Goal: Task Accomplishment & Management: Manage account settings

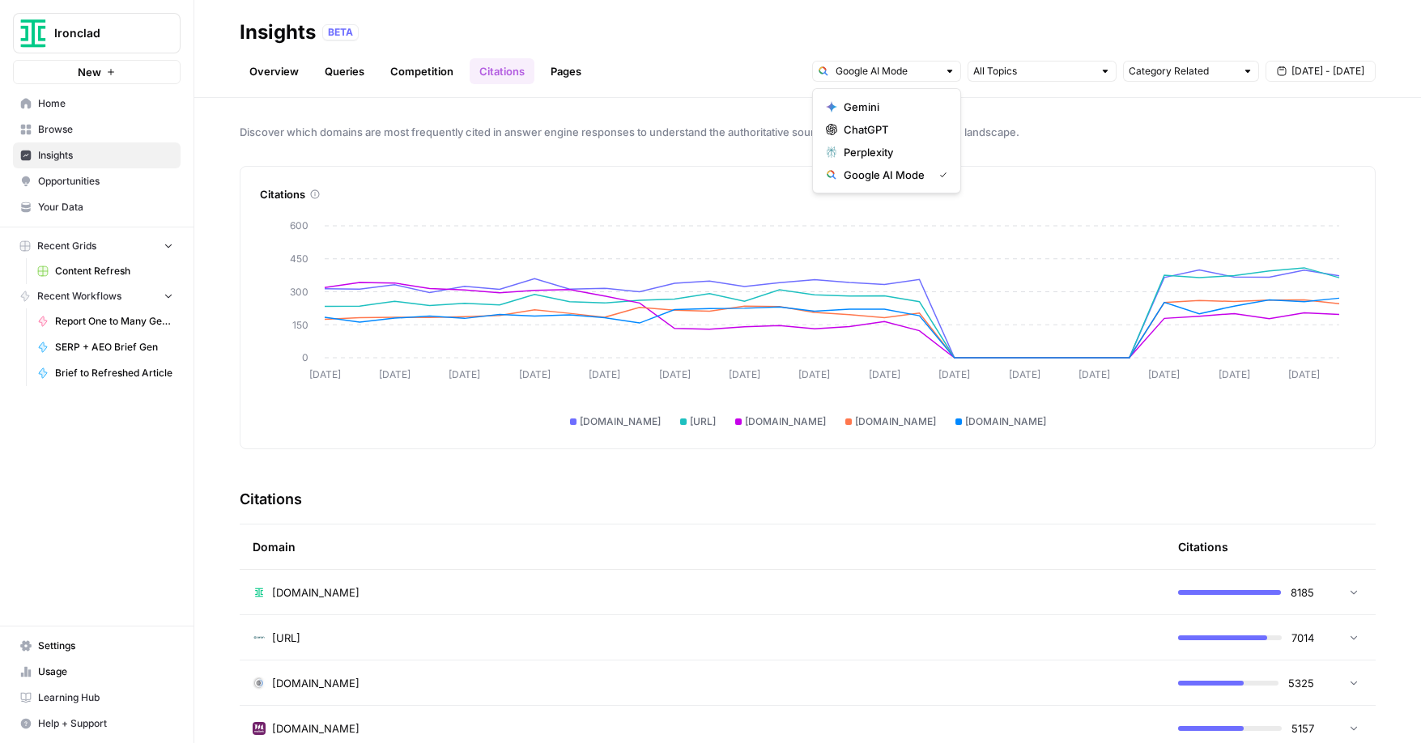
scroll to position [359, 0]
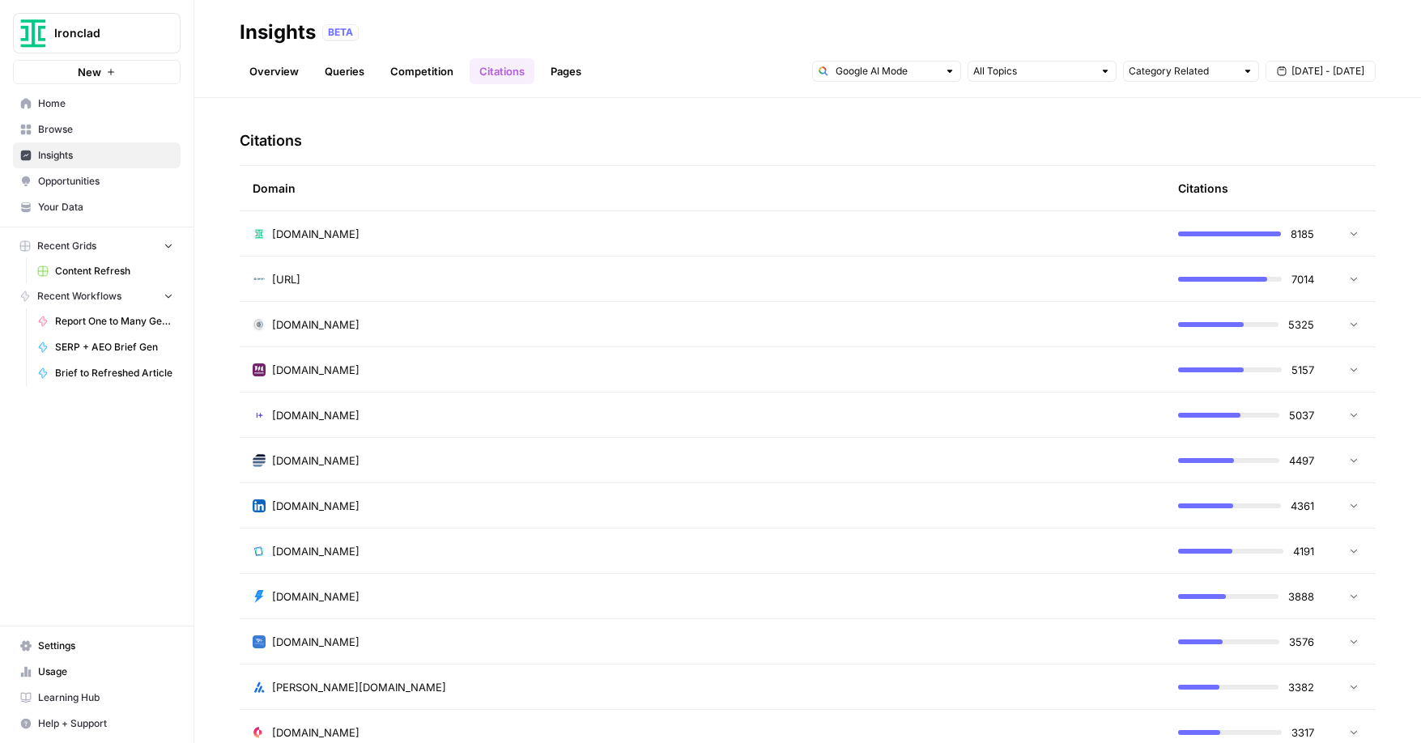
click at [412, 69] on link "Competition" at bounding box center [422, 71] width 83 height 26
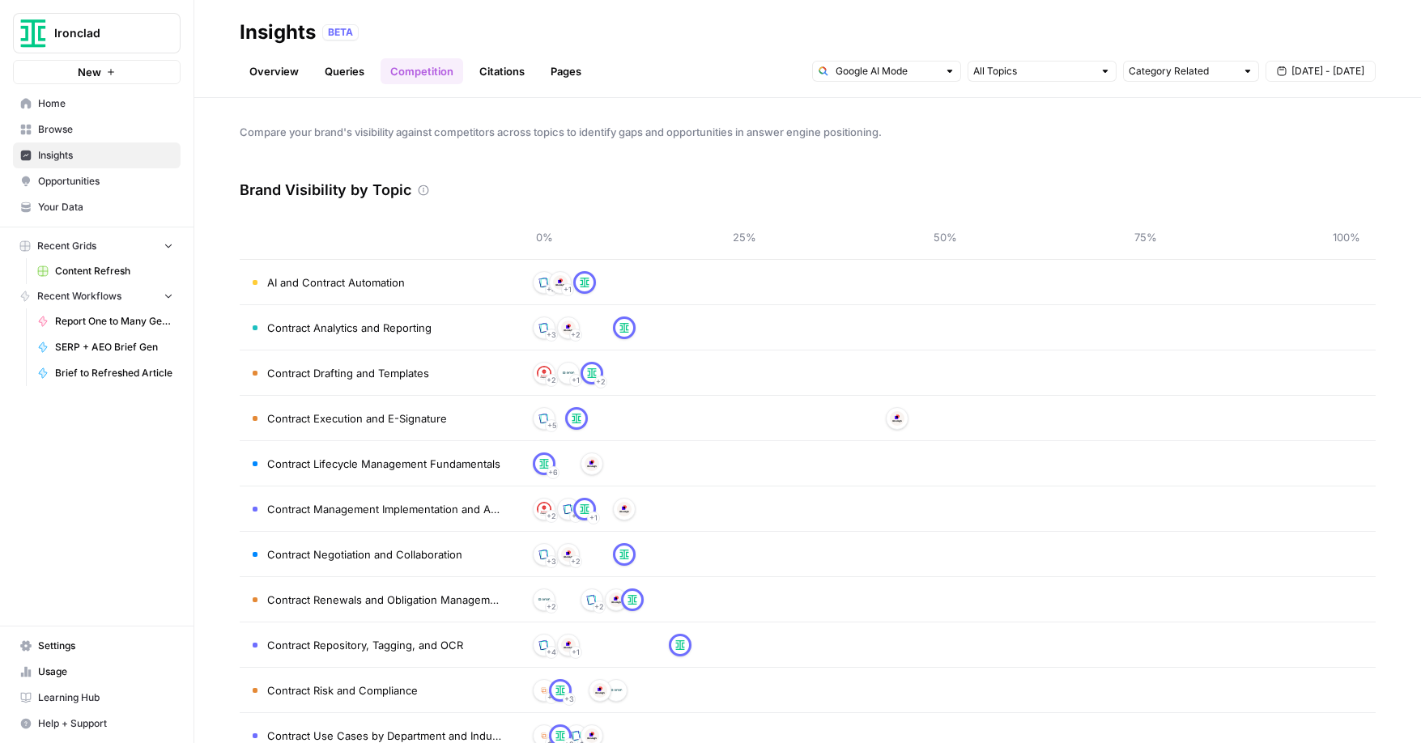
click at [338, 70] on link "Queries" at bounding box center [344, 71] width 59 height 26
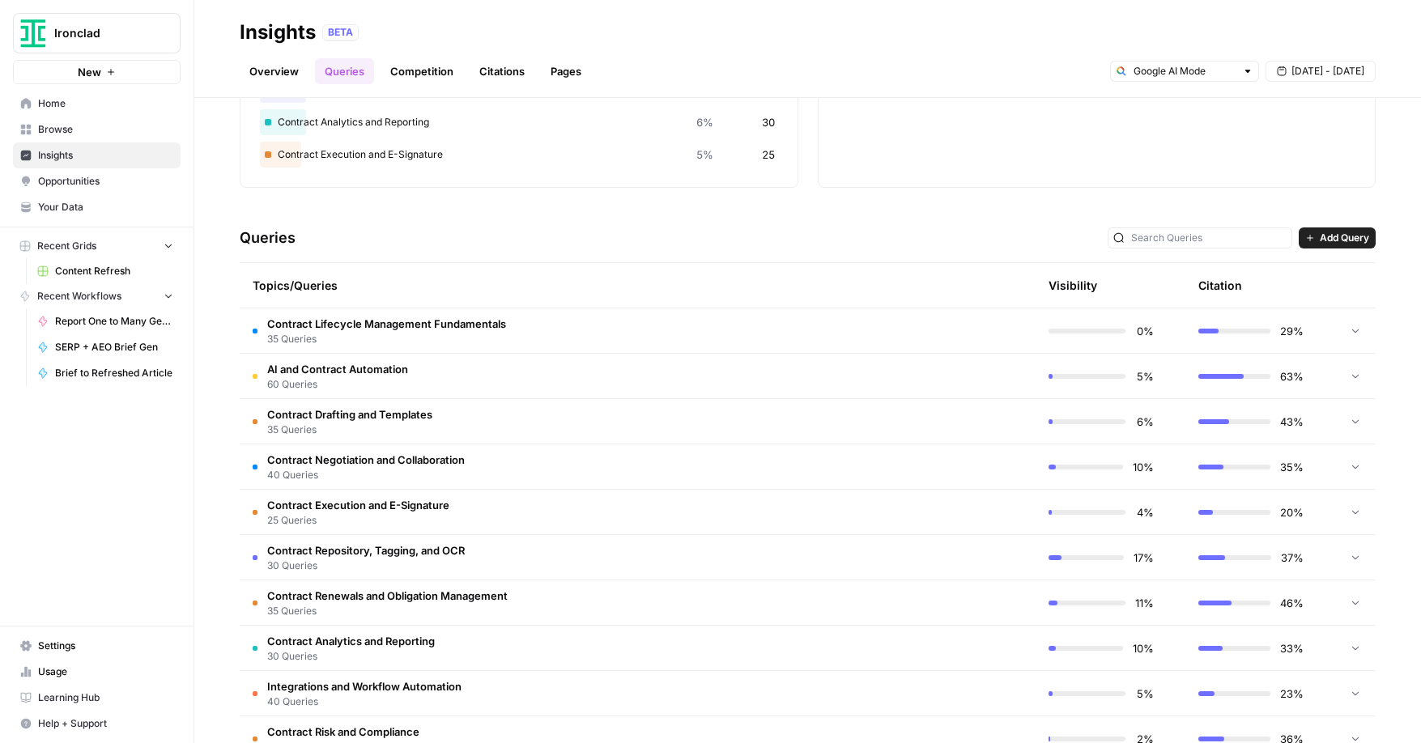
scroll to position [215, 0]
click at [330, 470] on span "40 Queries" at bounding box center [366, 473] width 198 height 15
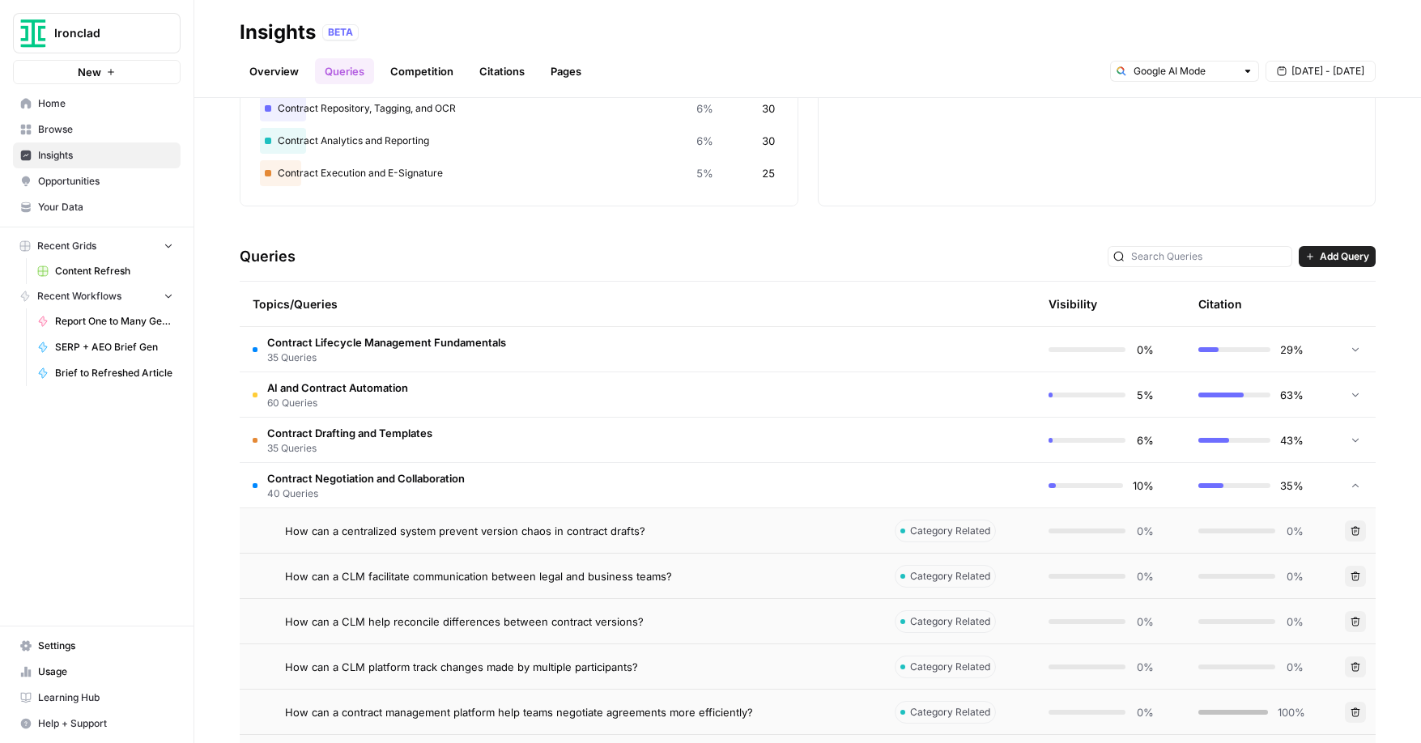
scroll to position [198, 0]
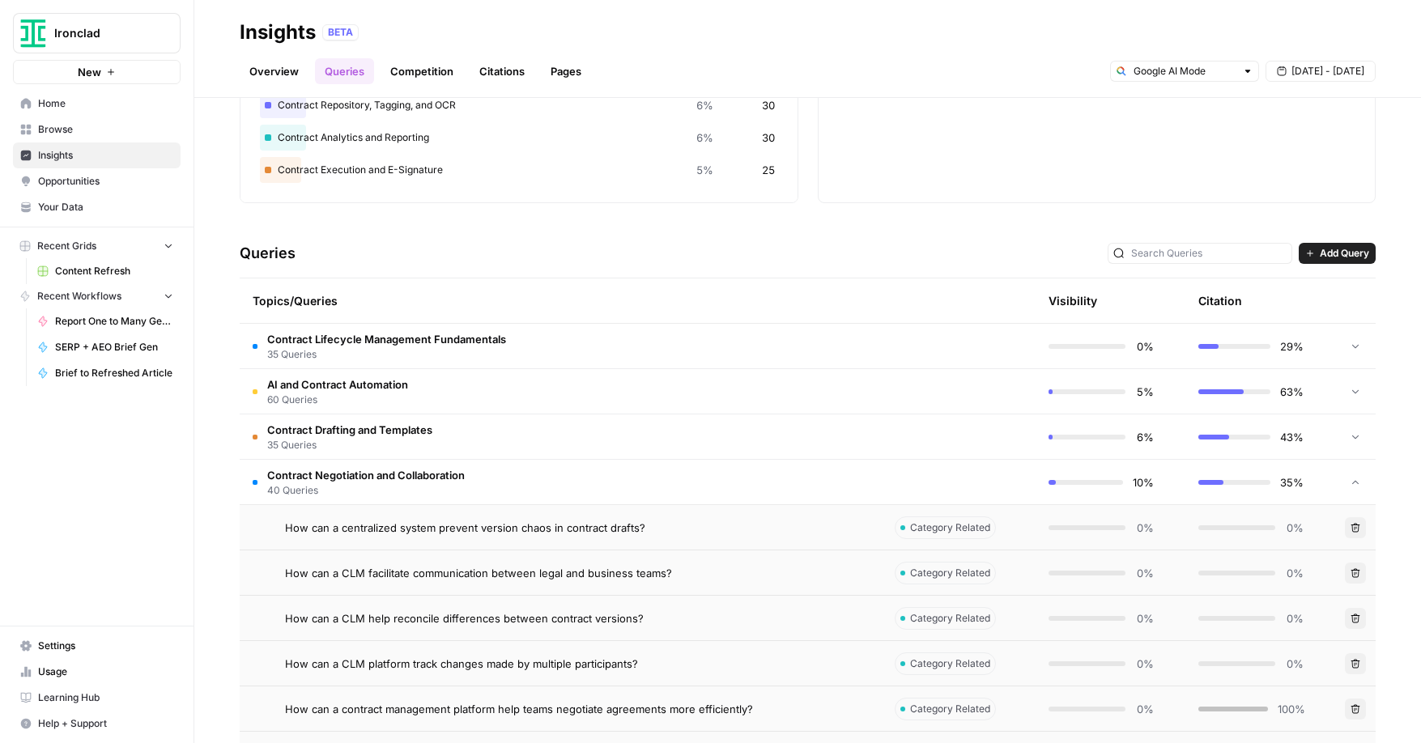
click at [391, 385] on span "AI and Contract Automation" at bounding box center [337, 385] width 141 height 16
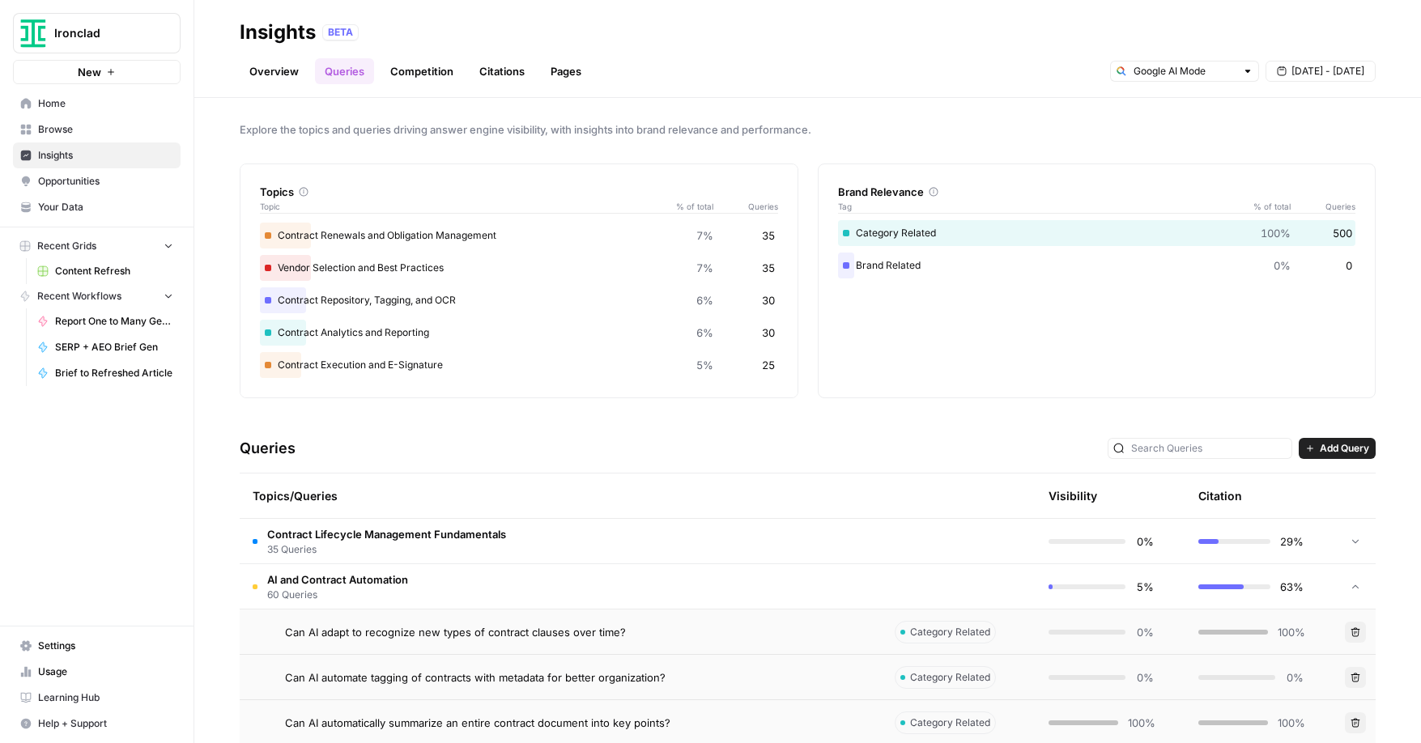
scroll to position [0, 0]
click at [278, 77] on link "Overview" at bounding box center [274, 71] width 69 height 26
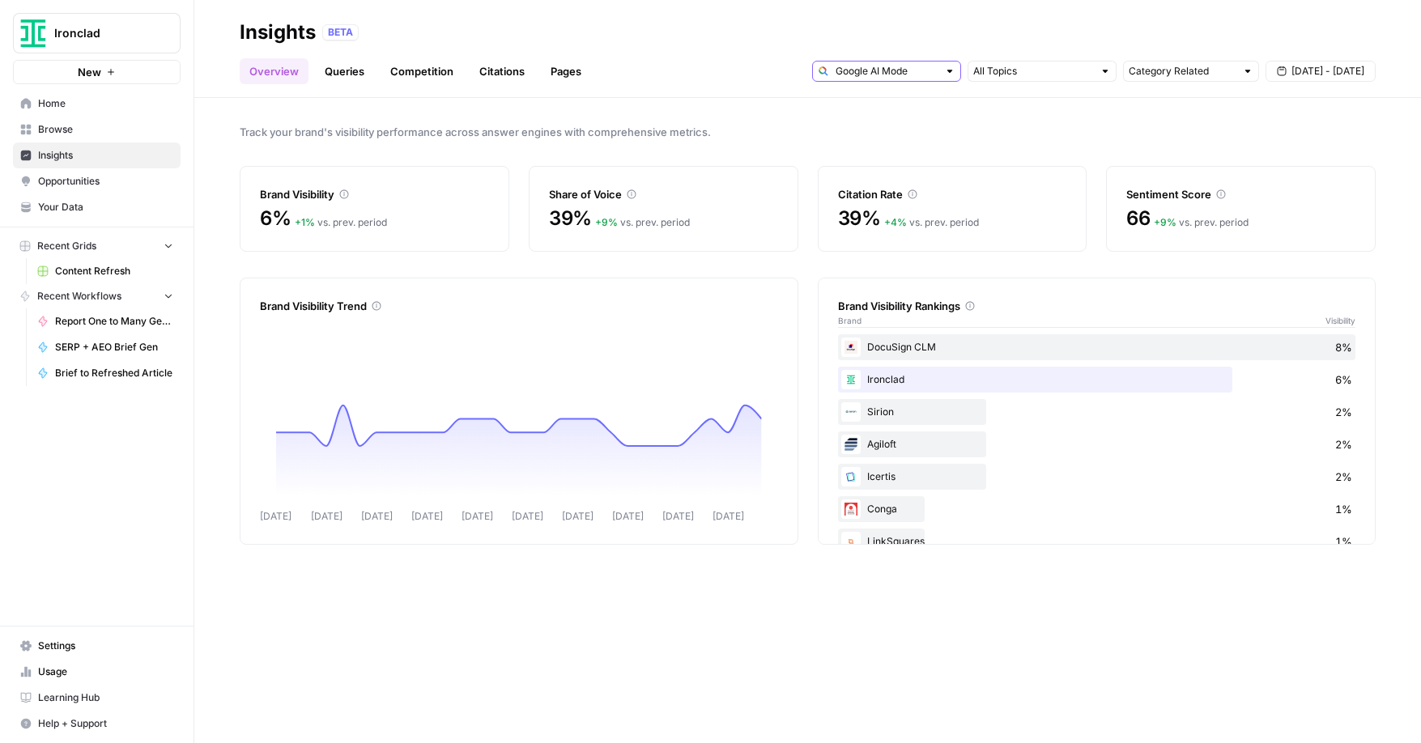
drag, startPoint x: 917, startPoint y: 72, endPoint x: 925, endPoint y: 71, distance: 8.1
click at [924, 72] on input "text" at bounding box center [887, 71] width 102 height 16
click at [909, 130] on span "ChatGPT" at bounding box center [892, 129] width 97 height 16
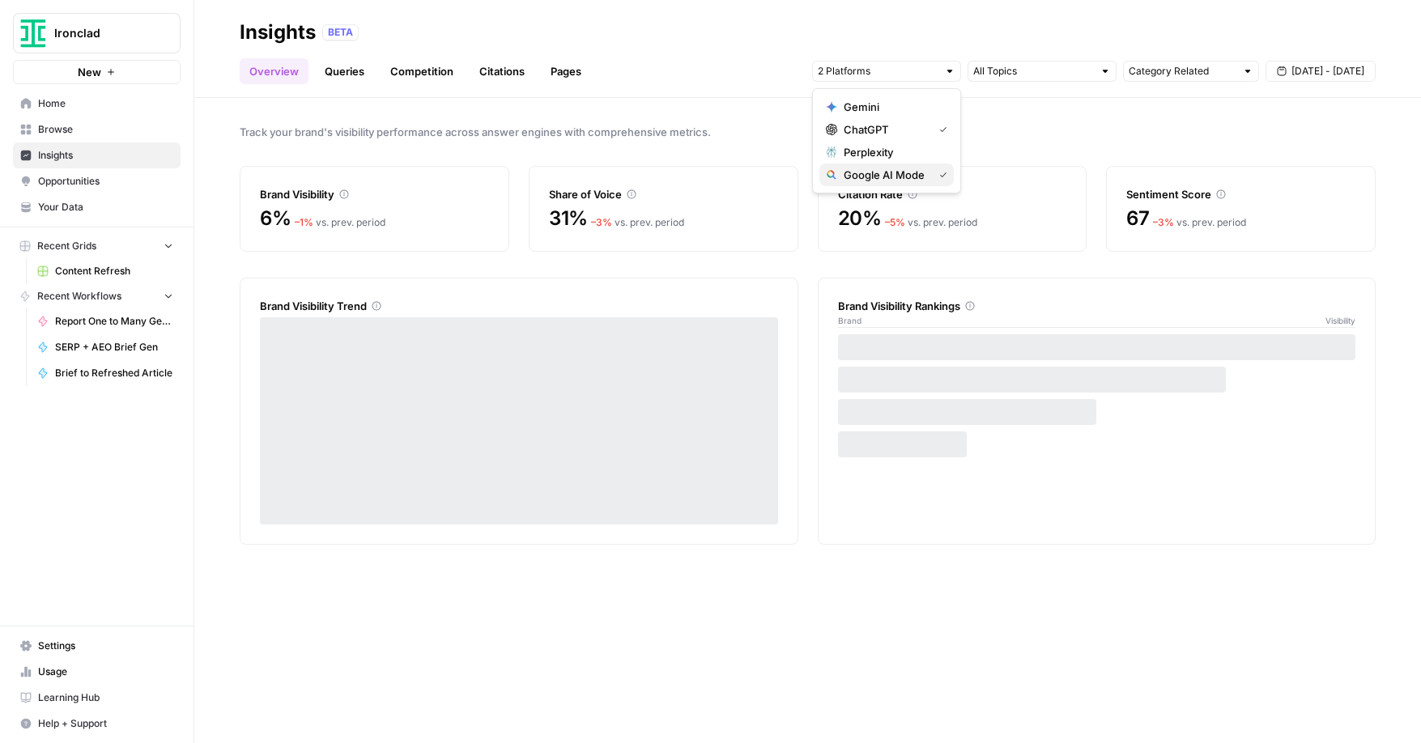
click at [939, 172] on icon "button" at bounding box center [943, 175] width 8 height 8
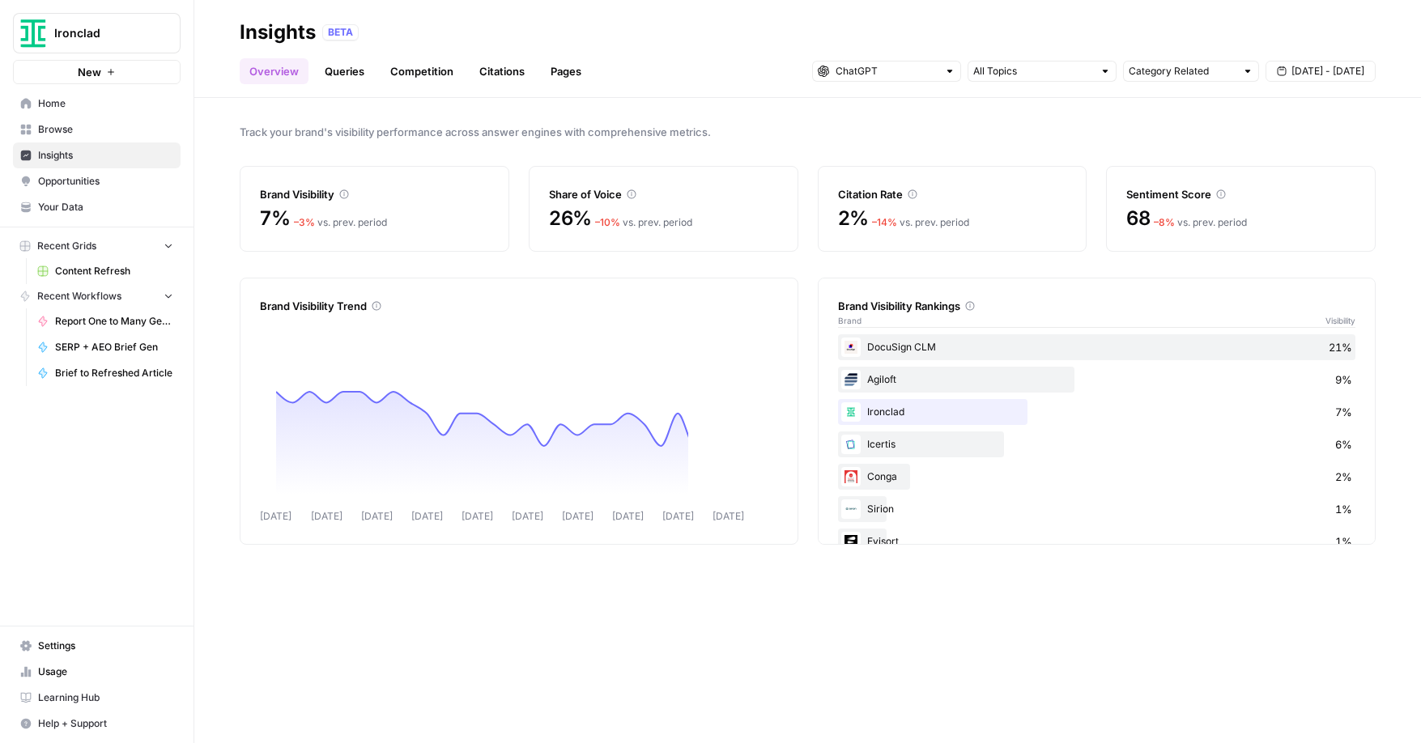
click at [749, 125] on span "Track your brand's visibility performance across answer engines with comprehens…" at bounding box center [808, 132] width 1136 height 16
click at [87, 210] on span "Your Data" at bounding box center [105, 207] width 135 height 15
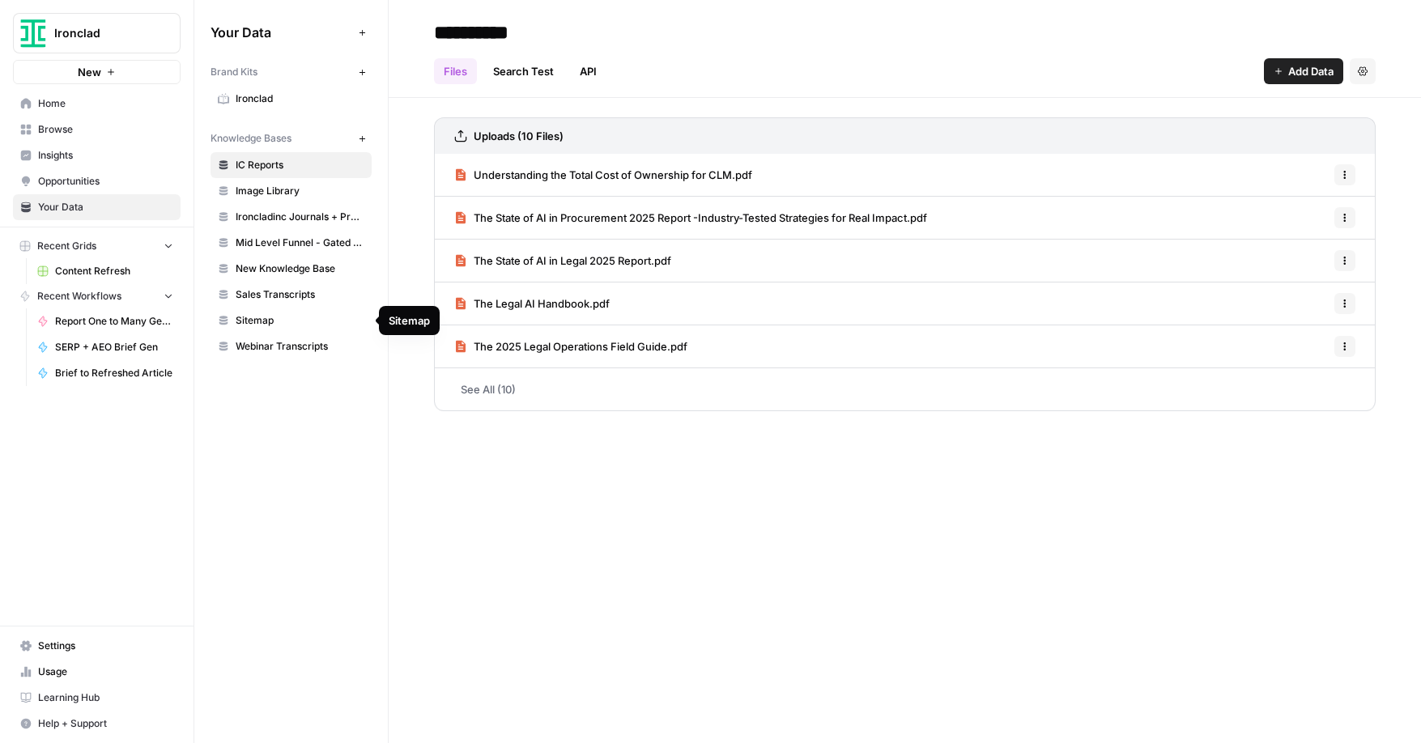
click at [254, 324] on span "Sitemap" at bounding box center [300, 320] width 129 height 15
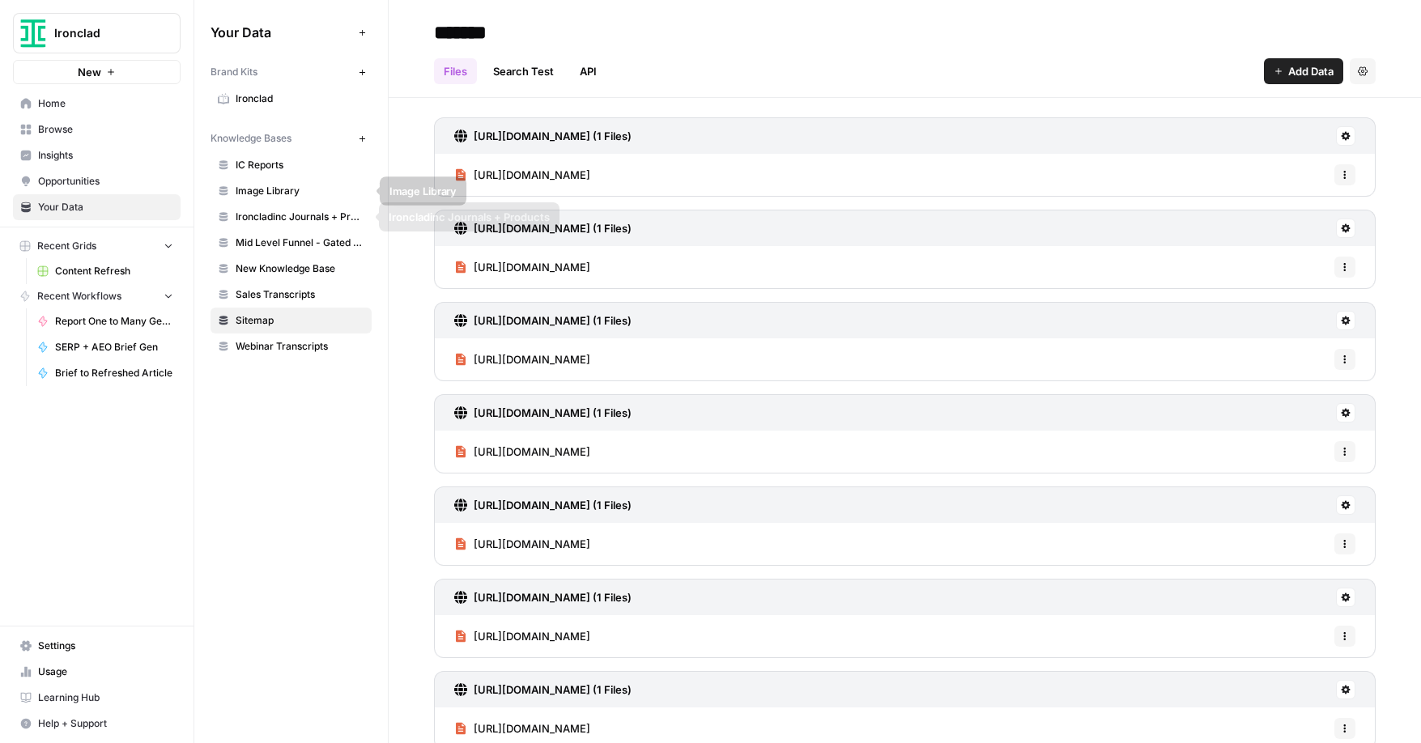
click at [272, 194] on span "Image Library" at bounding box center [300, 191] width 129 height 15
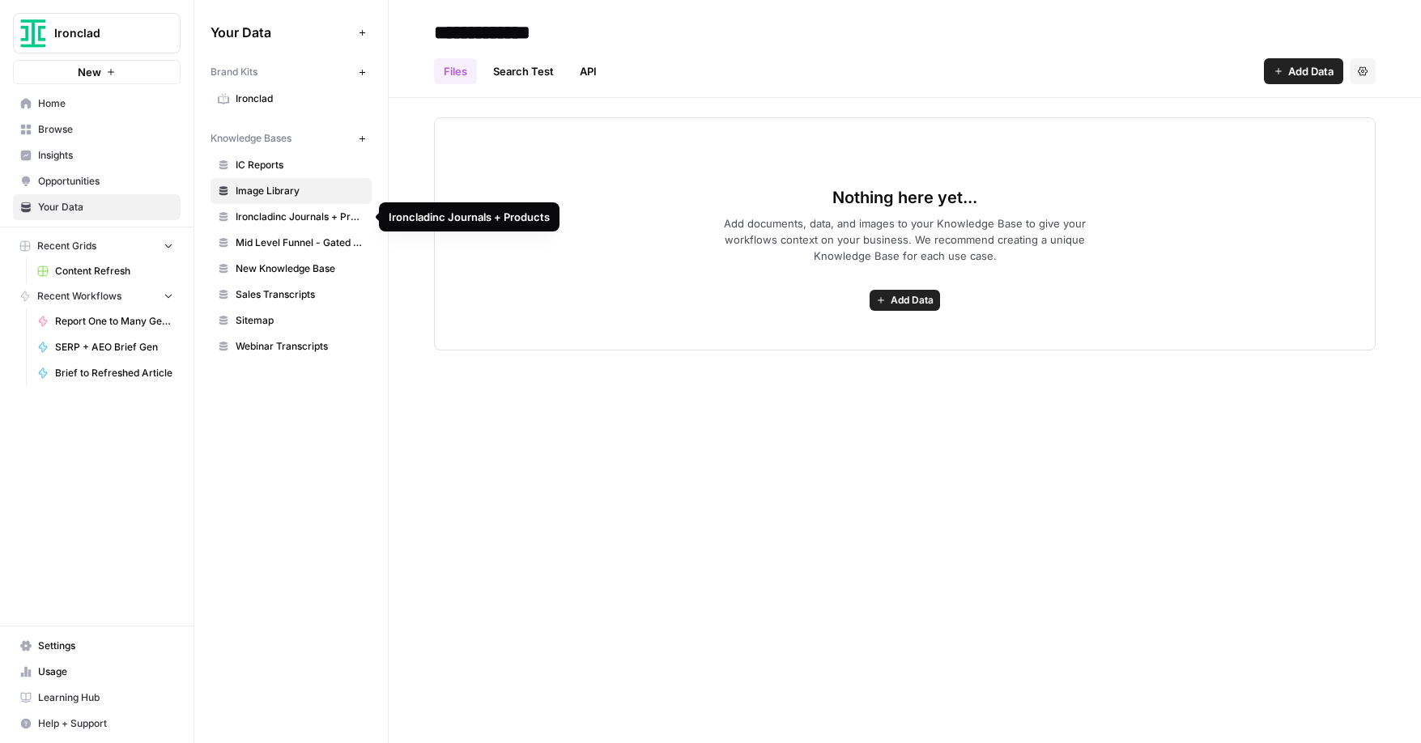
click at [297, 241] on span "Mid Level Funnel - Gated Assets + Webinars" at bounding box center [300, 243] width 129 height 15
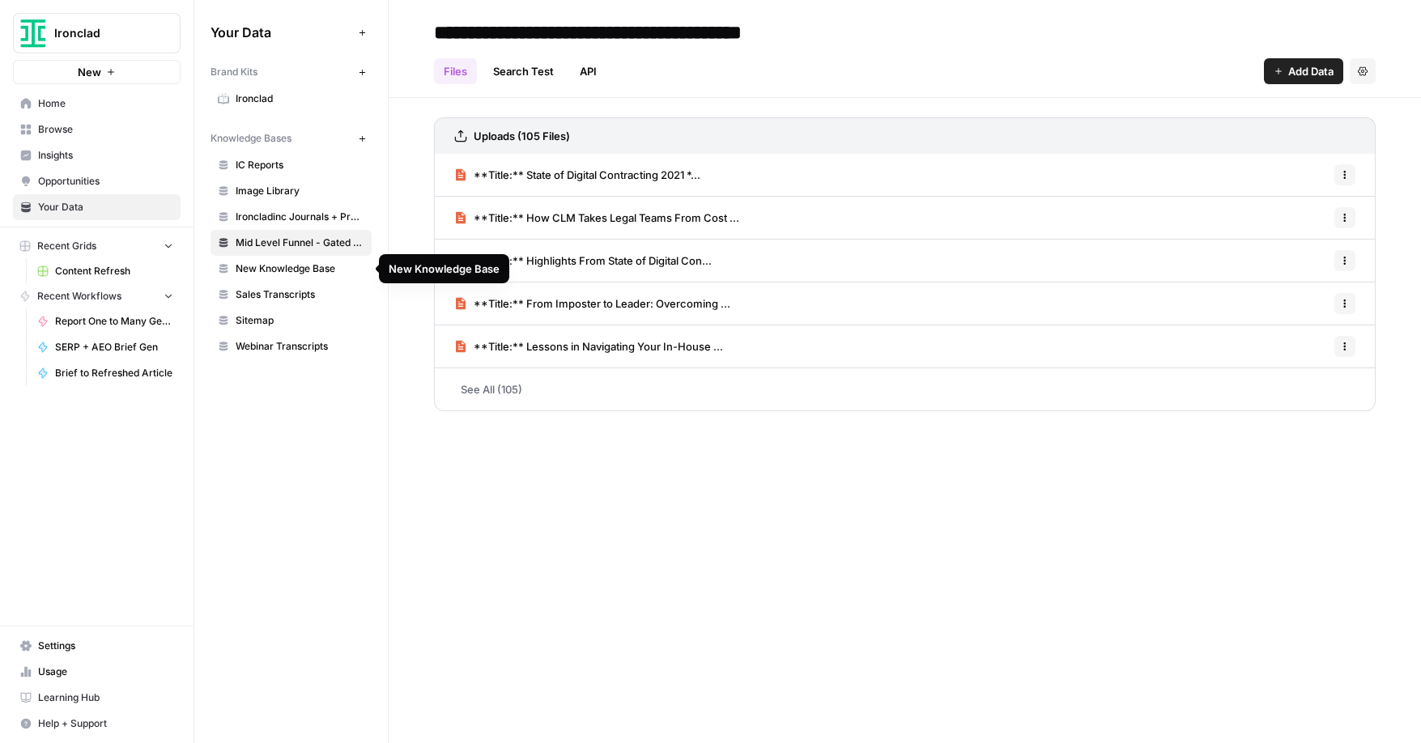
click at [290, 273] on span "New Knowledge Base" at bounding box center [300, 269] width 129 height 15
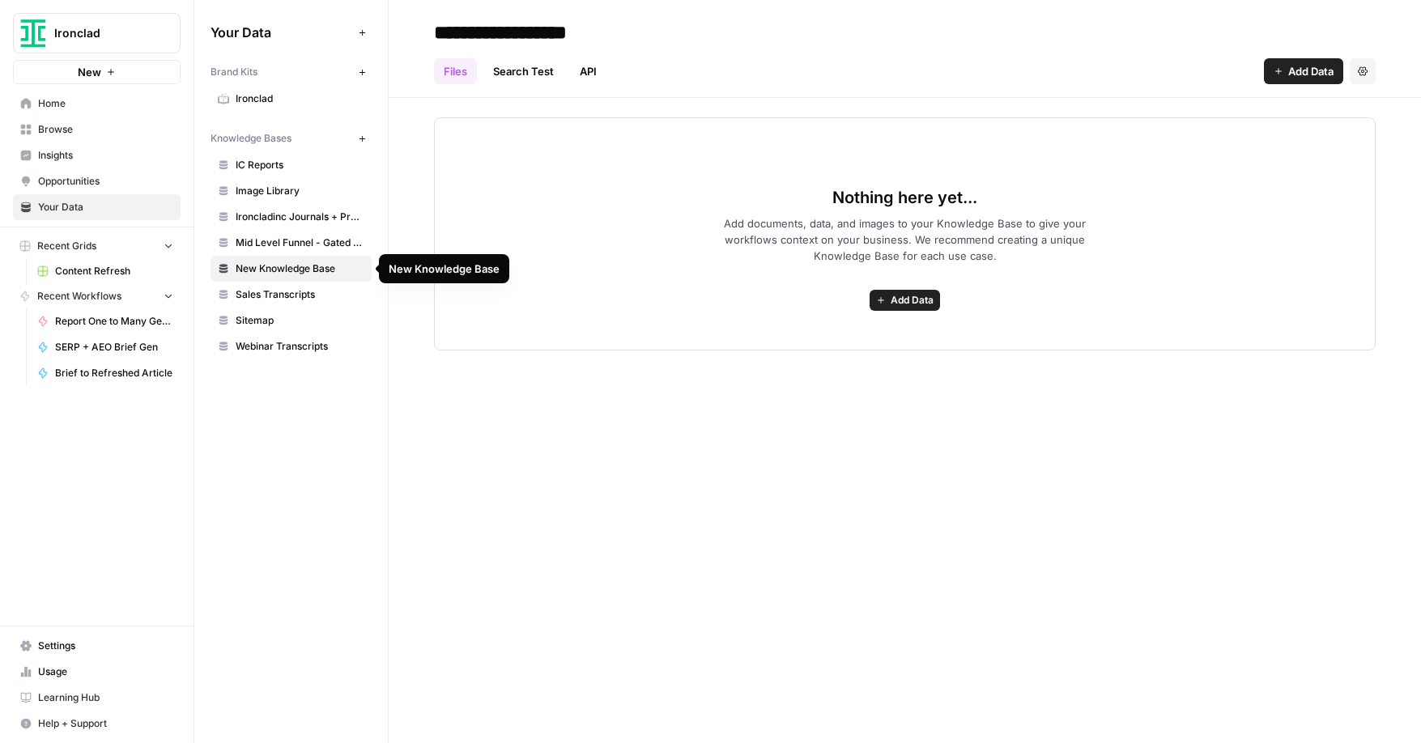
click at [281, 297] on span "Sales Transcripts" at bounding box center [300, 294] width 129 height 15
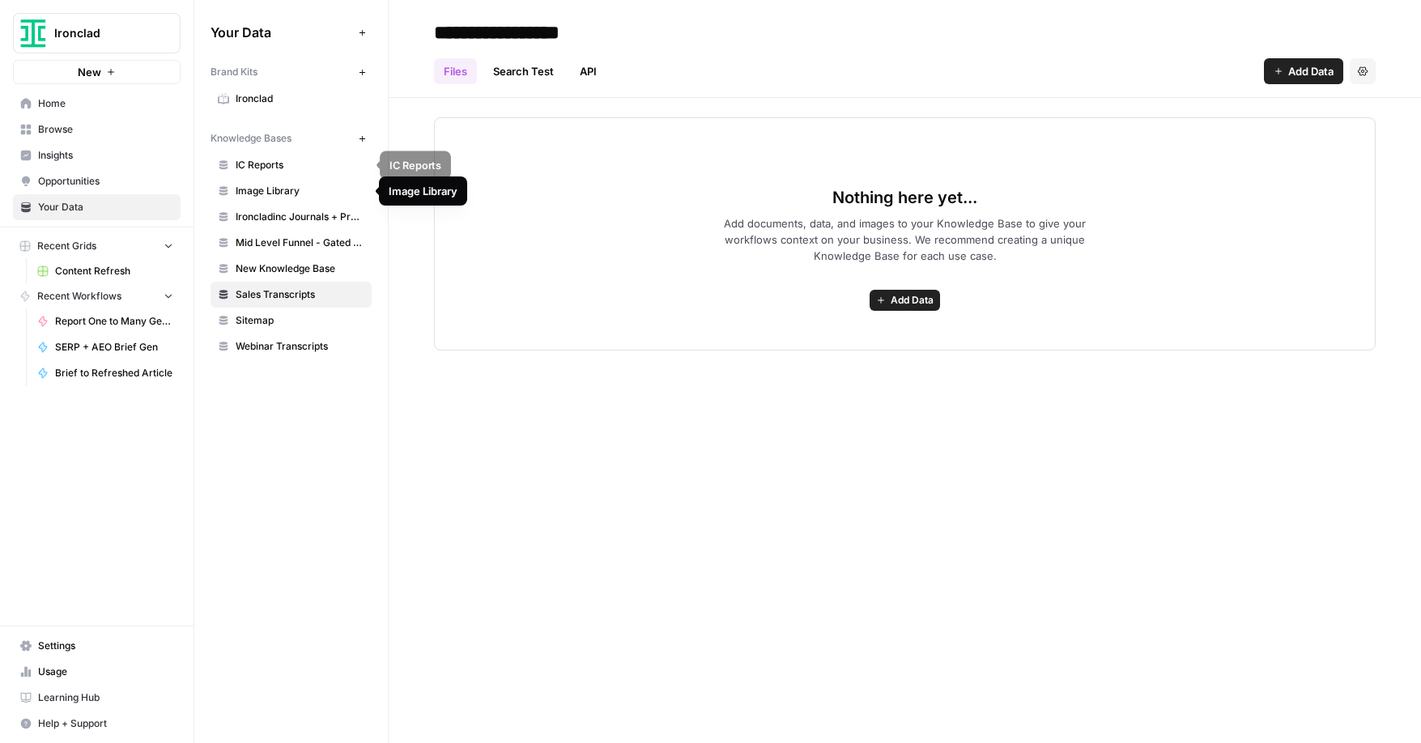
click at [266, 166] on span "IC Reports" at bounding box center [300, 165] width 129 height 15
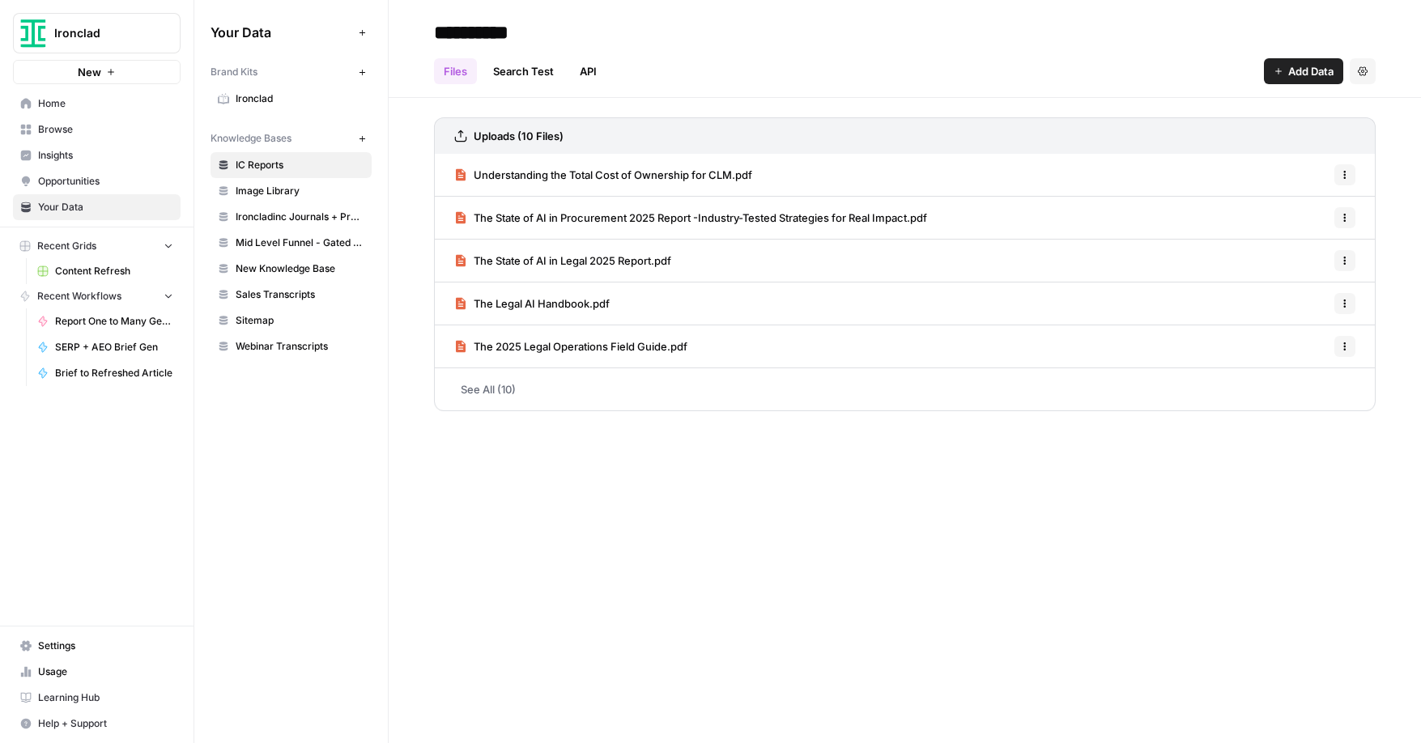
click at [279, 247] on span "Mid Level Funnel - Gated Assets + Webinars" at bounding box center [300, 243] width 129 height 15
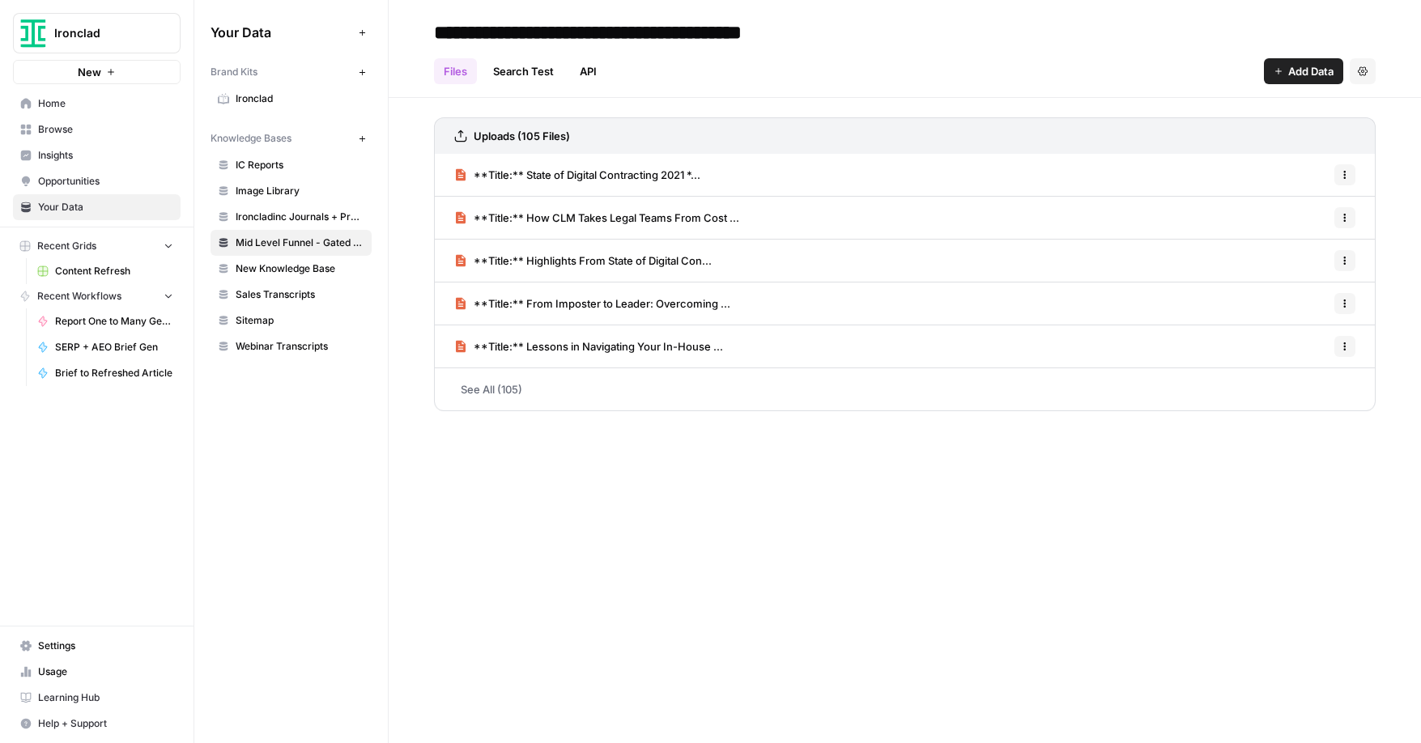
click at [482, 395] on link "See All (105)" at bounding box center [905, 389] width 942 height 42
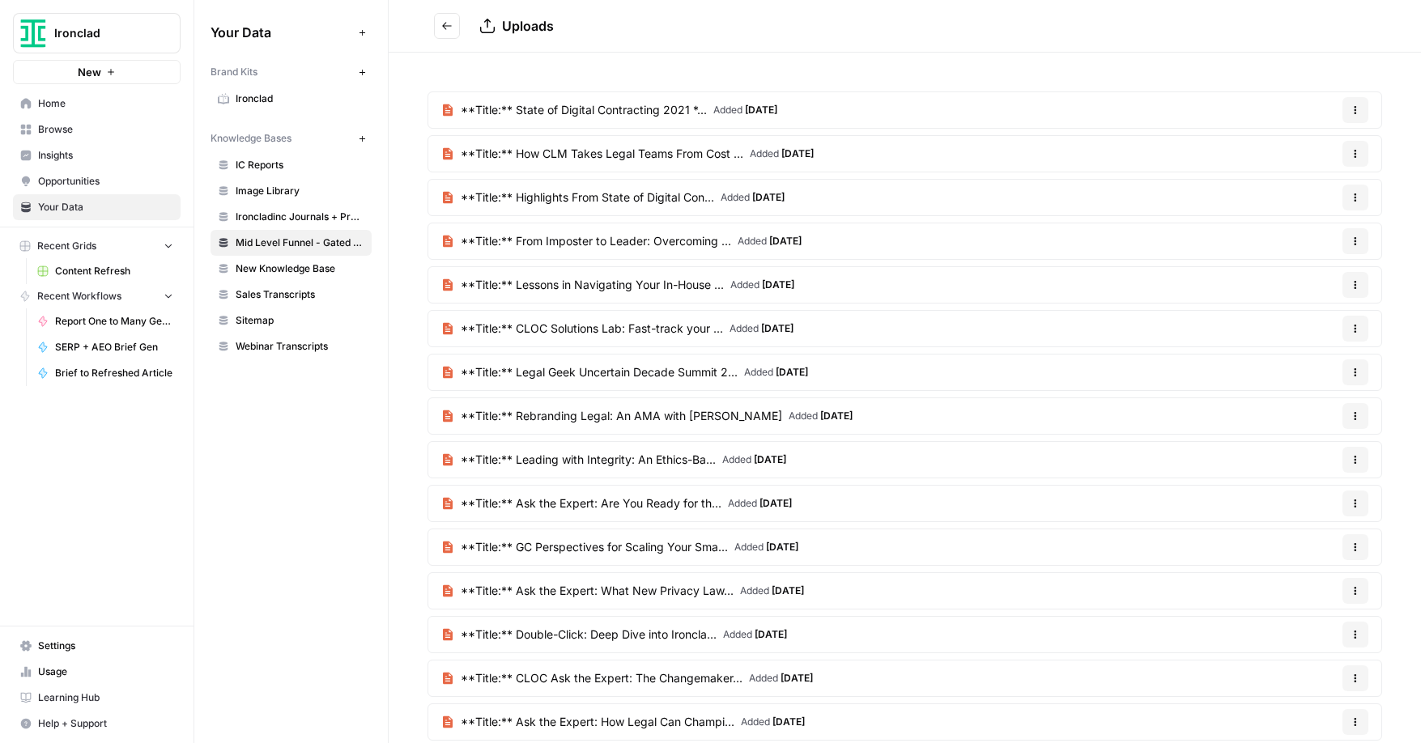
click at [1352, 504] on icon "button" at bounding box center [1356, 504] width 10 height 10
click at [1291, 506] on article "**Title:** Ask the Expert: Are You Ready for th... Added [DATE] Options" at bounding box center [905, 503] width 955 height 37
click at [649, 502] on span "**Title:** Ask the Expert: Are You Ready for th..." at bounding box center [591, 504] width 261 height 16
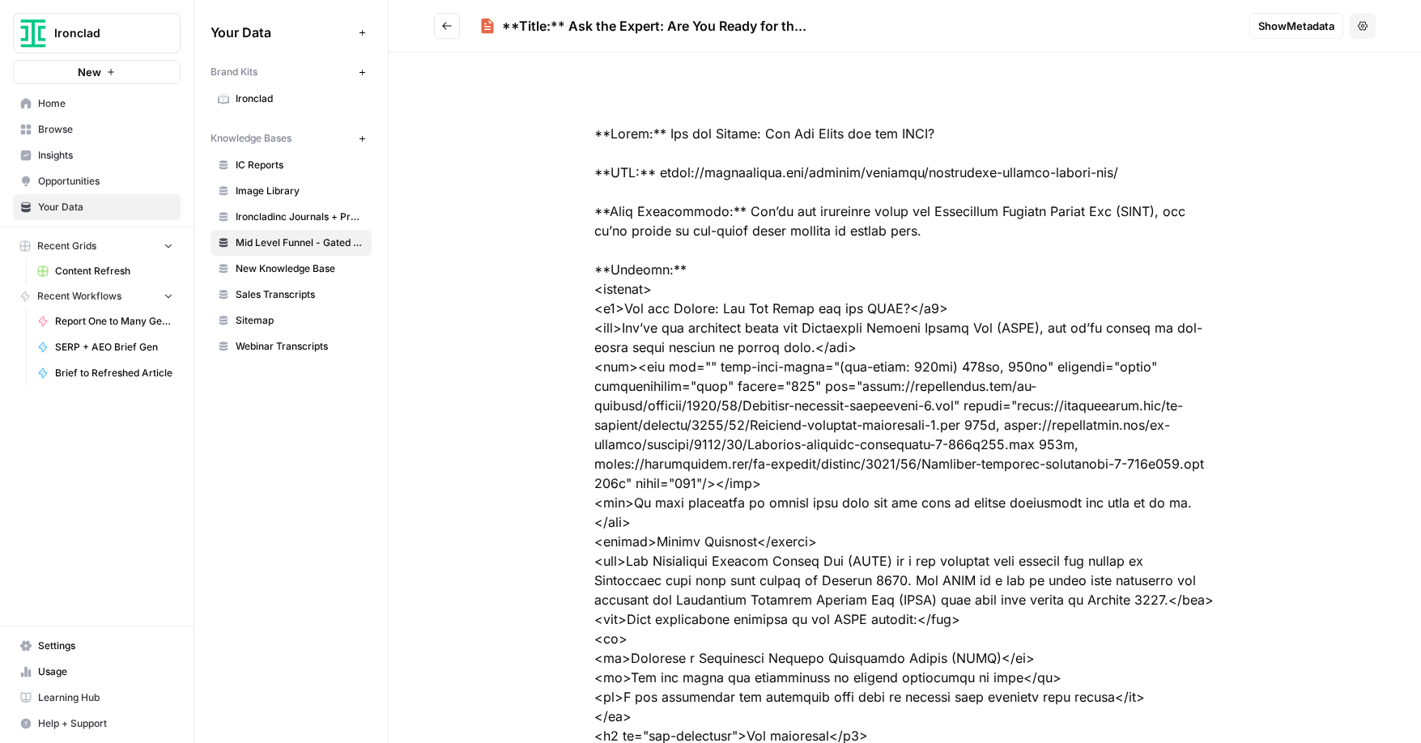
click at [444, 33] on button "Go back" at bounding box center [447, 26] width 26 height 26
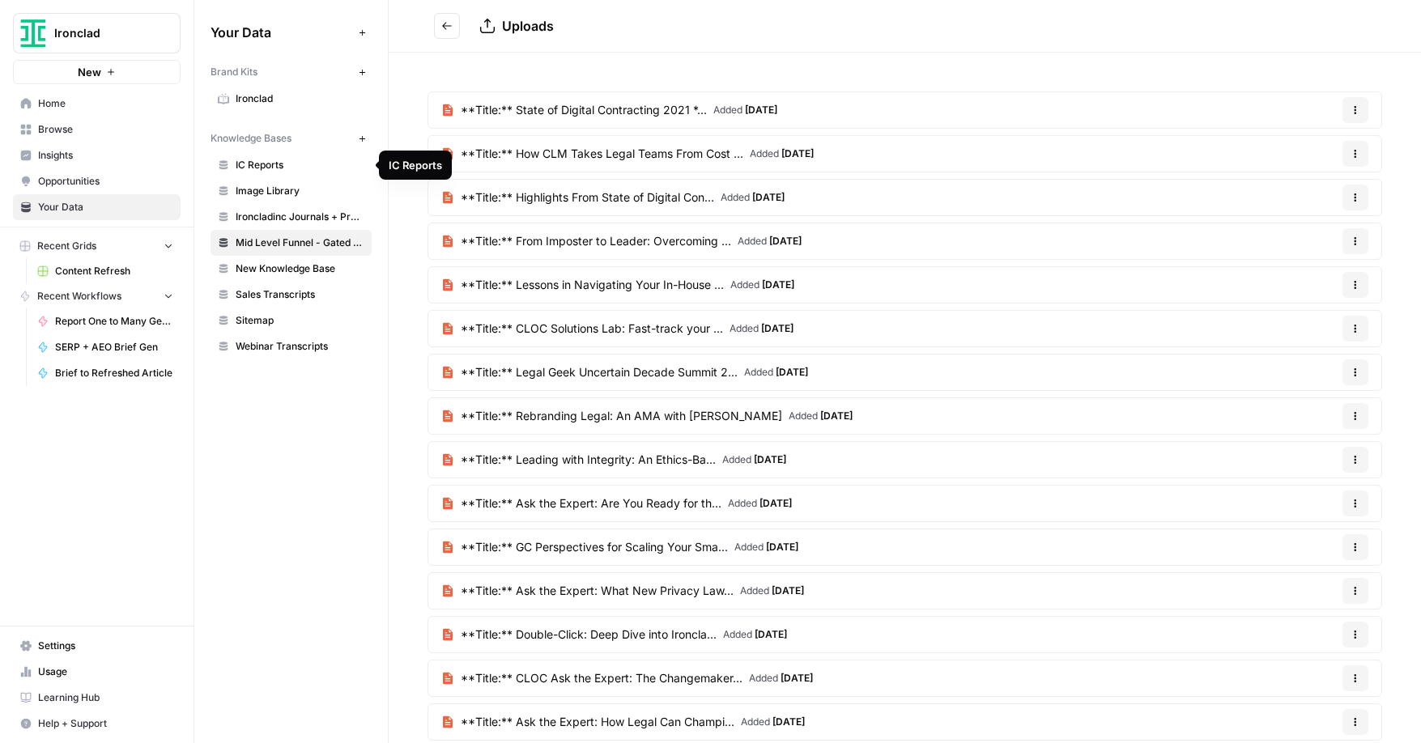
click at [264, 169] on span "IC Reports" at bounding box center [300, 165] width 129 height 15
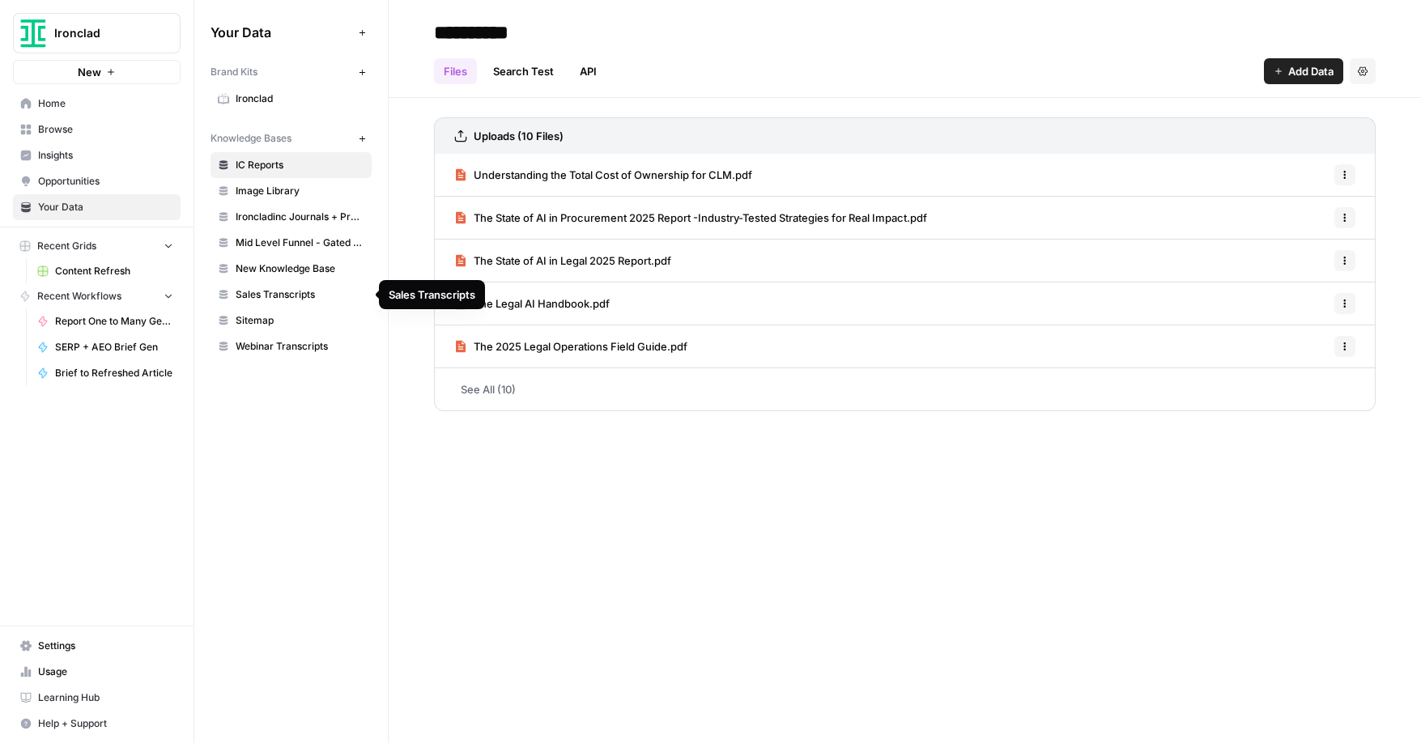
click at [263, 297] on span "Sales Transcripts" at bounding box center [300, 294] width 129 height 15
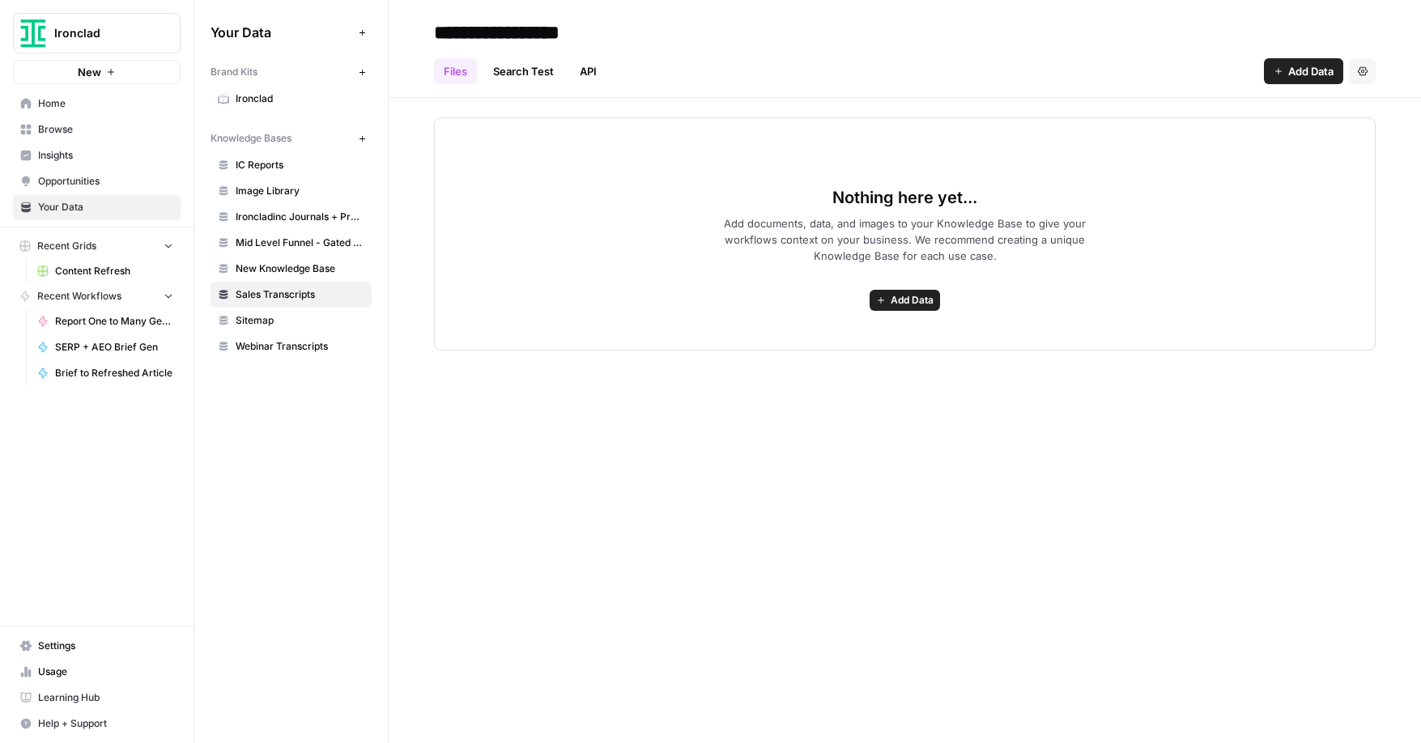
click at [64, 644] on span "Settings" at bounding box center [105, 646] width 135 height 15
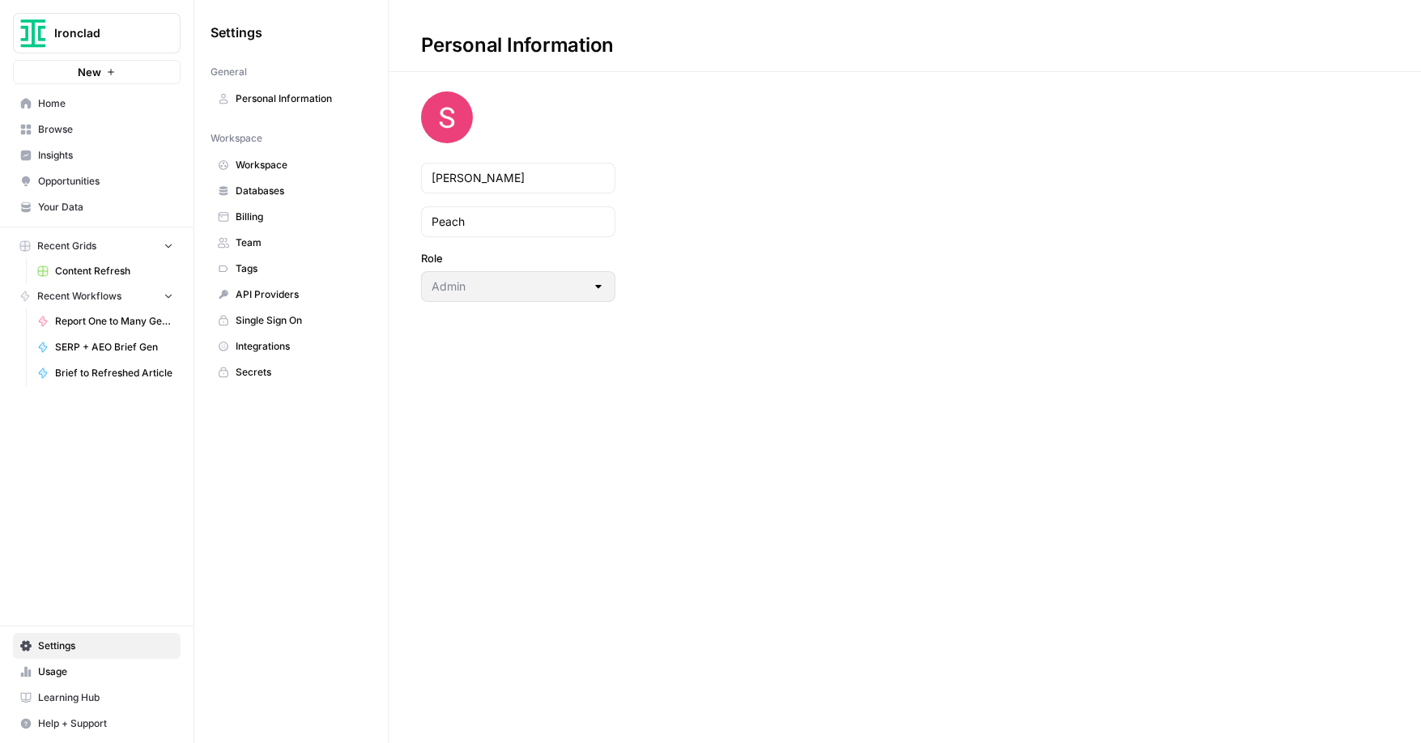
click at [285, 348] on span "Integrations" at bounding box center [300, 346] width 129 height 15
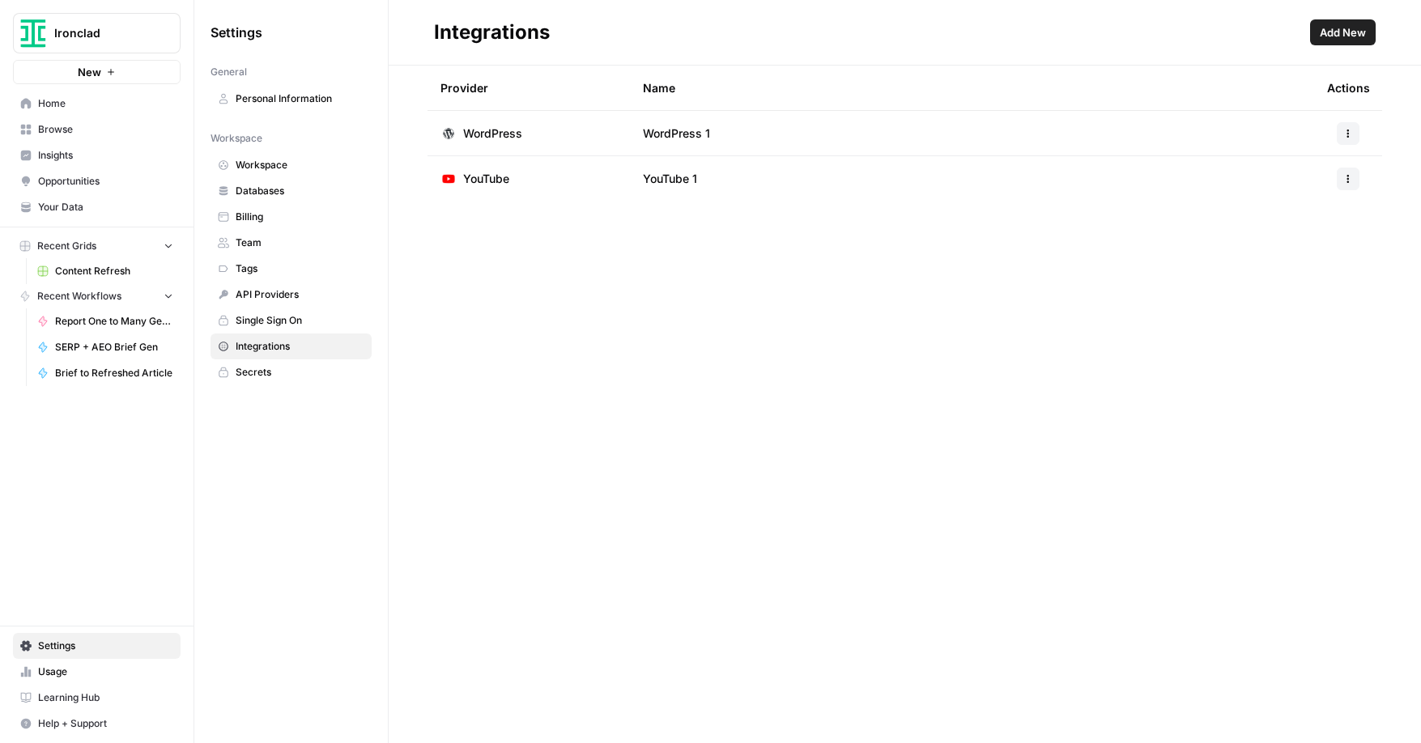
click at [252, 244] on span "Team" at bounding box center [300, 243] width 129 height 15
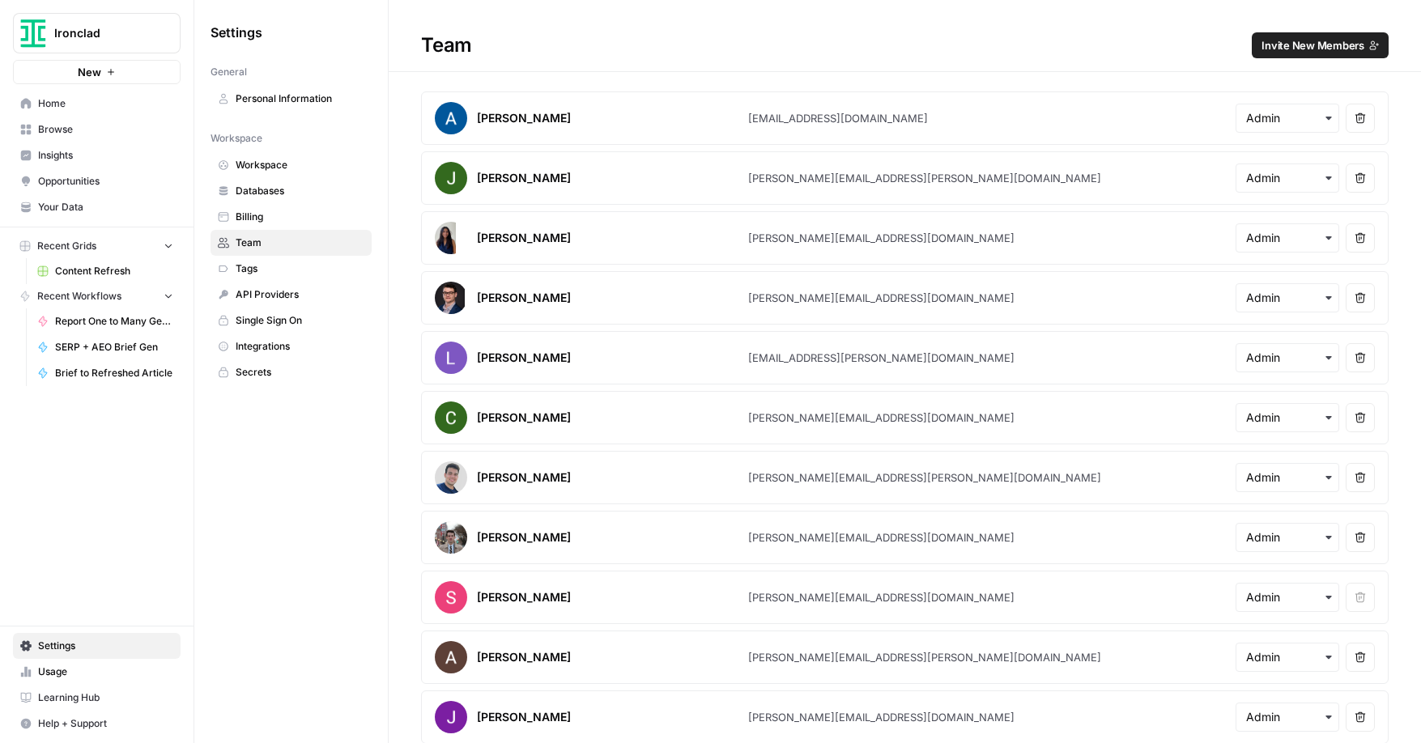
click at [245, 274] on span "Tags" at bounding box center [300, 269] width 129 height 15
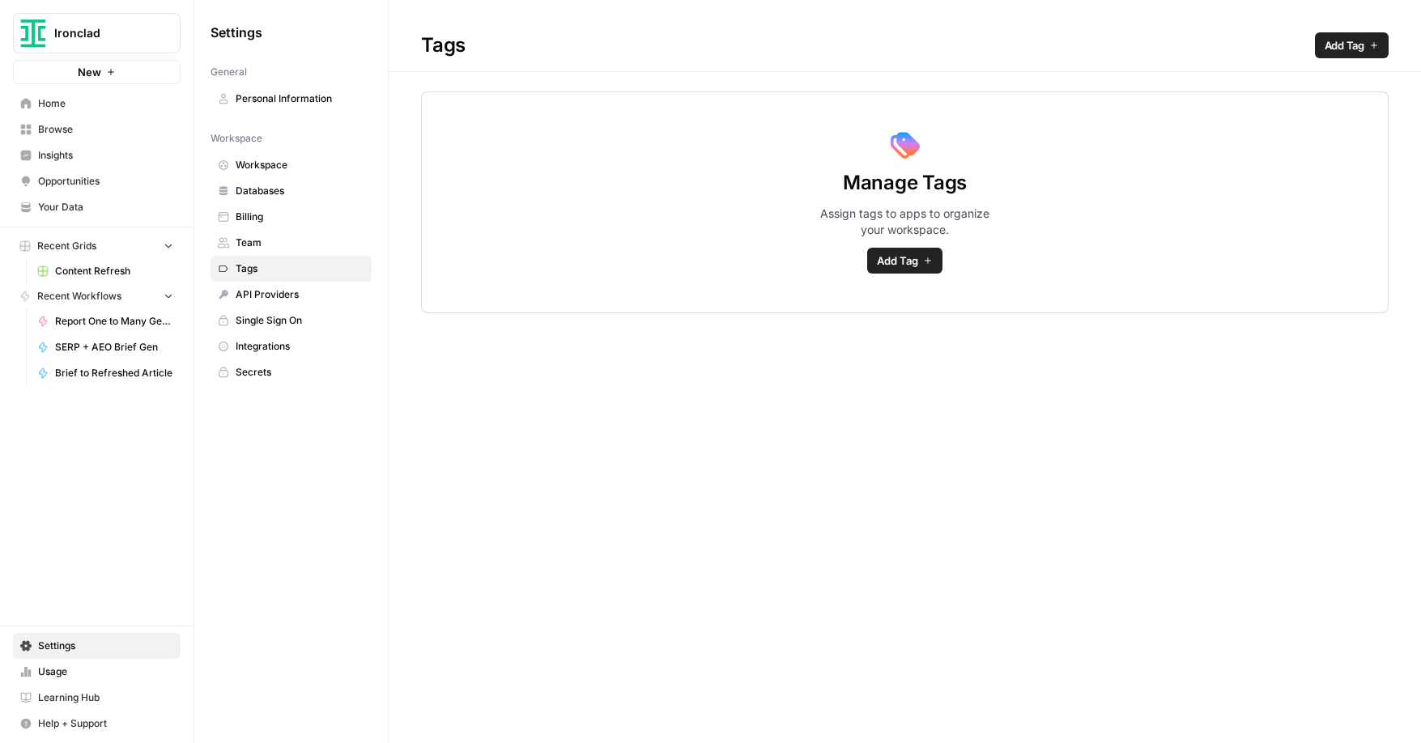
click at [916, 262] on span "Add Tag" at bounding box center [897, 261] width 41 height 16
